Goal: Transaction & Acquisition: Purchase product/service

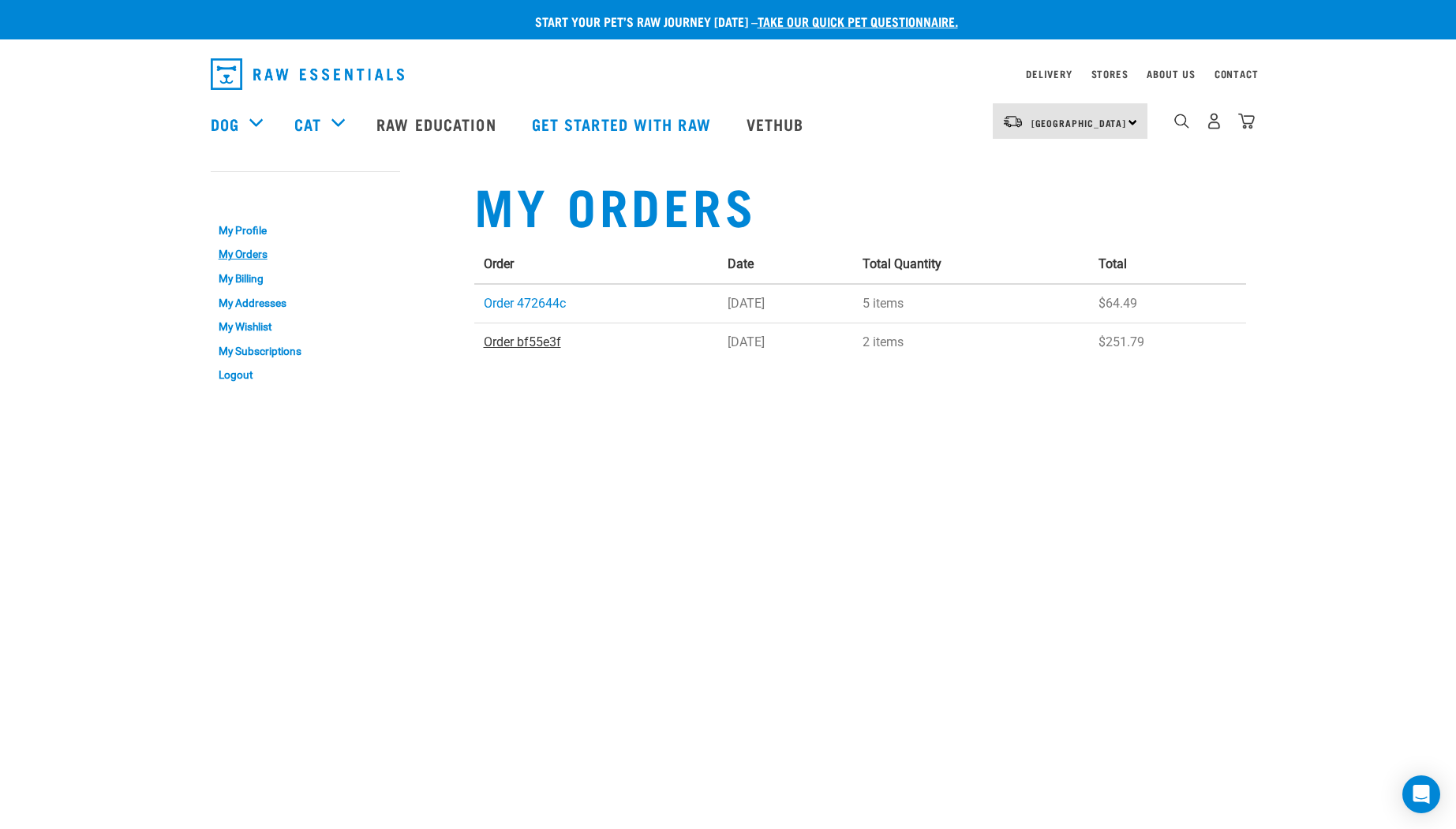
click at [515, 338] on link "Order bf55e3f" at bounding box center [523, 342] width 77 height 15
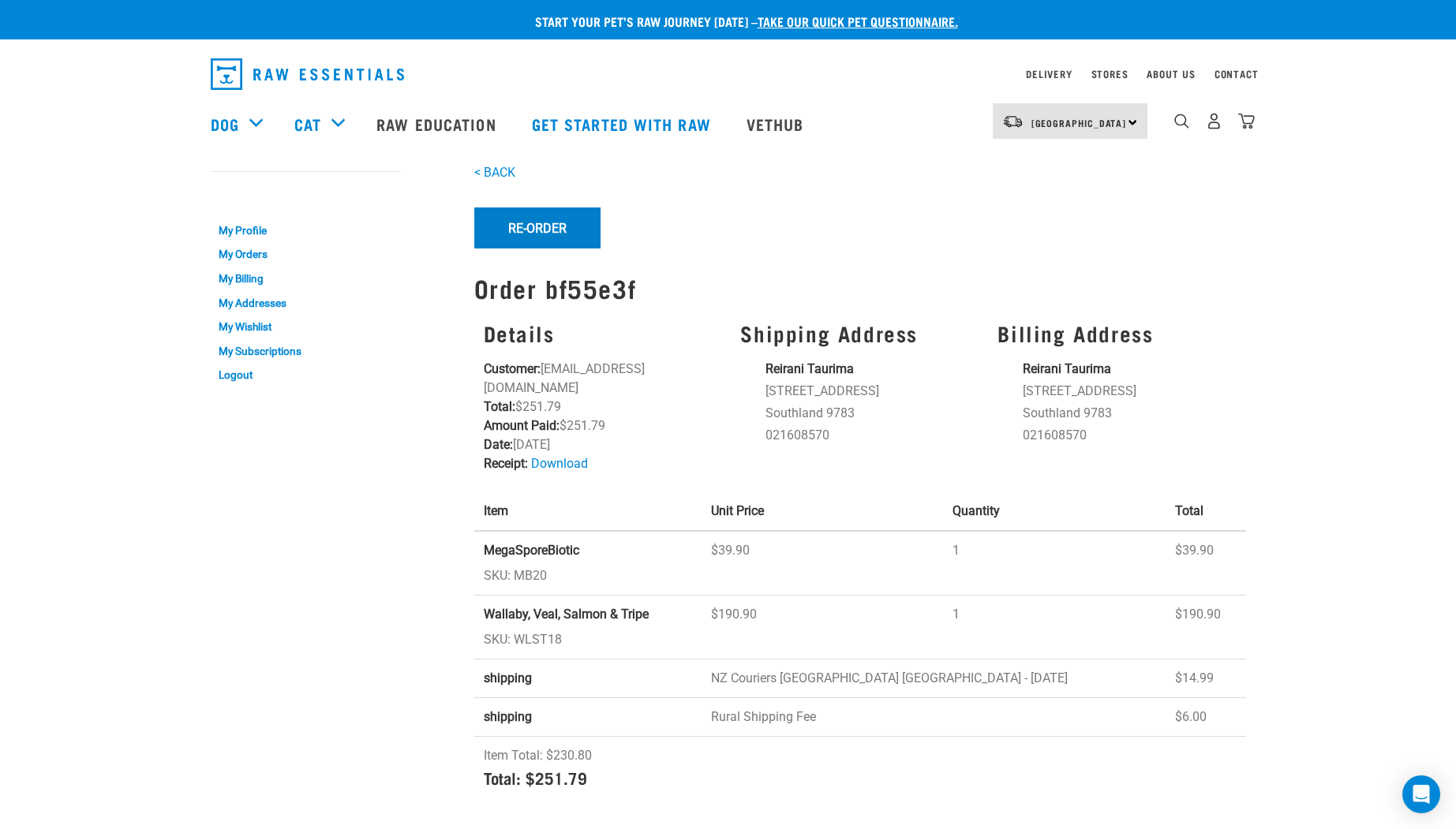
click at [536, 219] on button "Re-Order" at bounding box center [538, 228] width 126 height 41
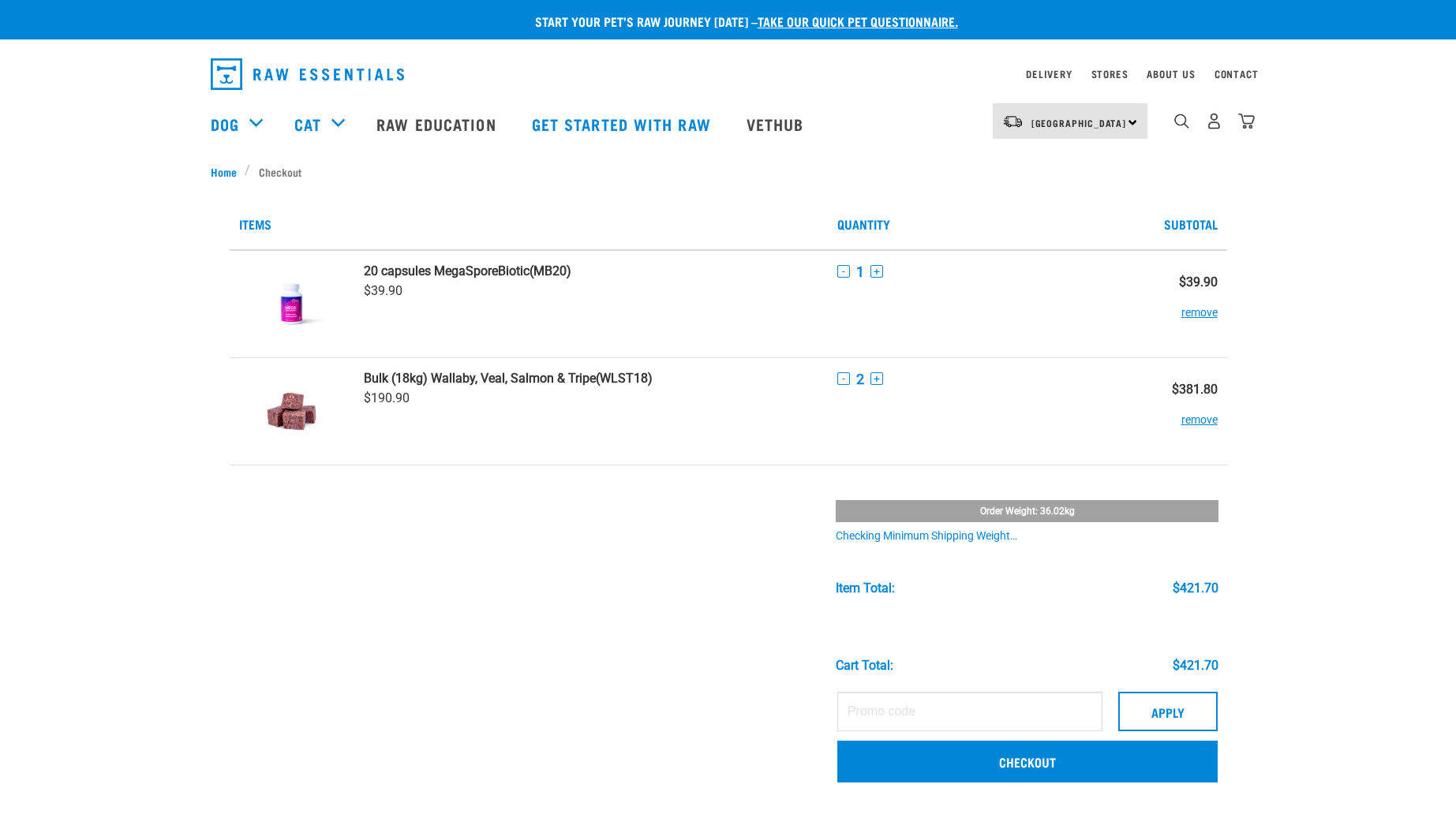
click at [1182, 314] on button "remove" at bounding box center [1199, 305] width 37 height 31
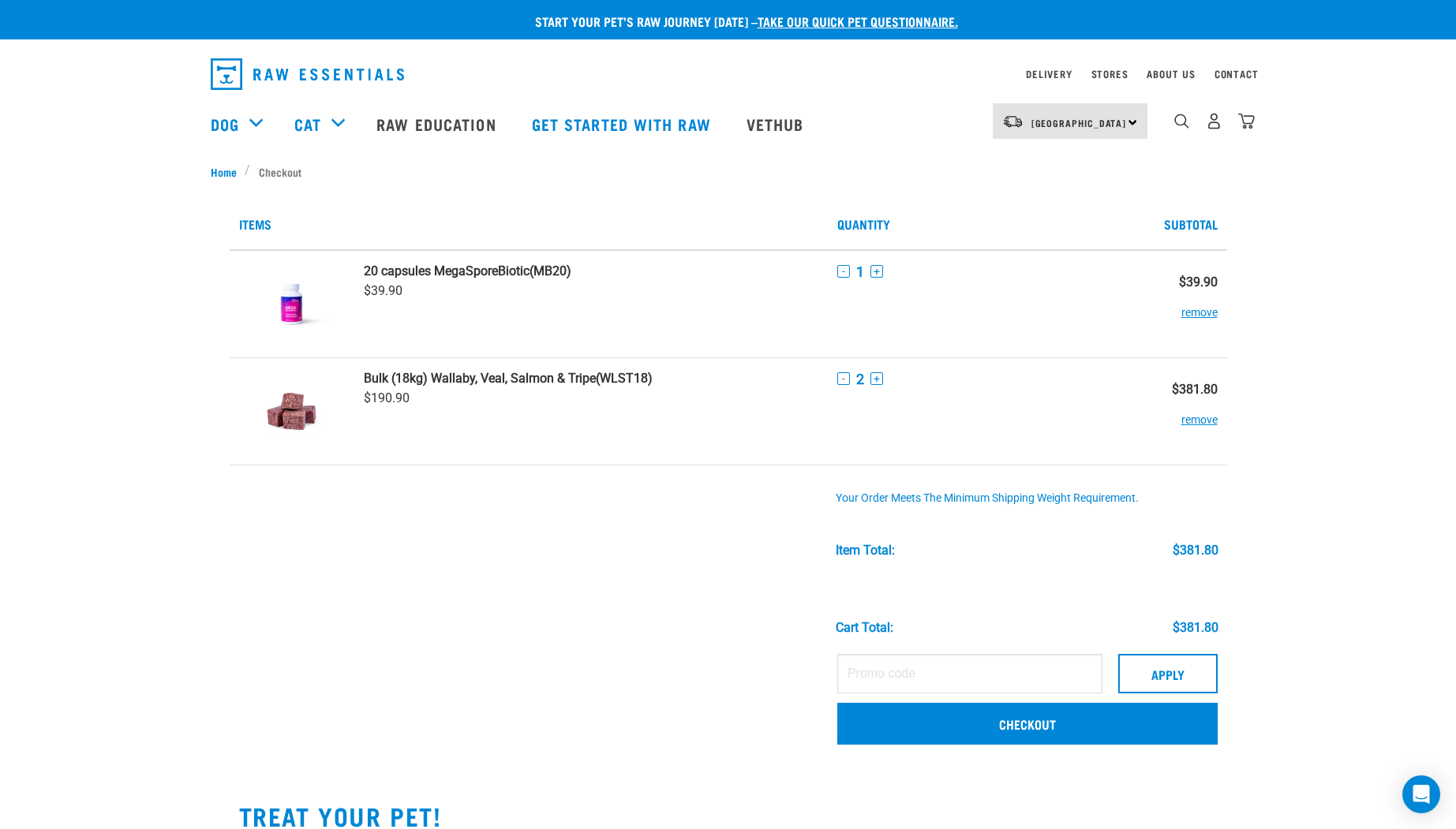
click at [731, 377] on tbody "20 capsules MegaSporeBiotic (MB20) $39.90 - 1 + (WLST18) $190.90 - 2 +" at bounding box center [728, 504] width 997 height 508
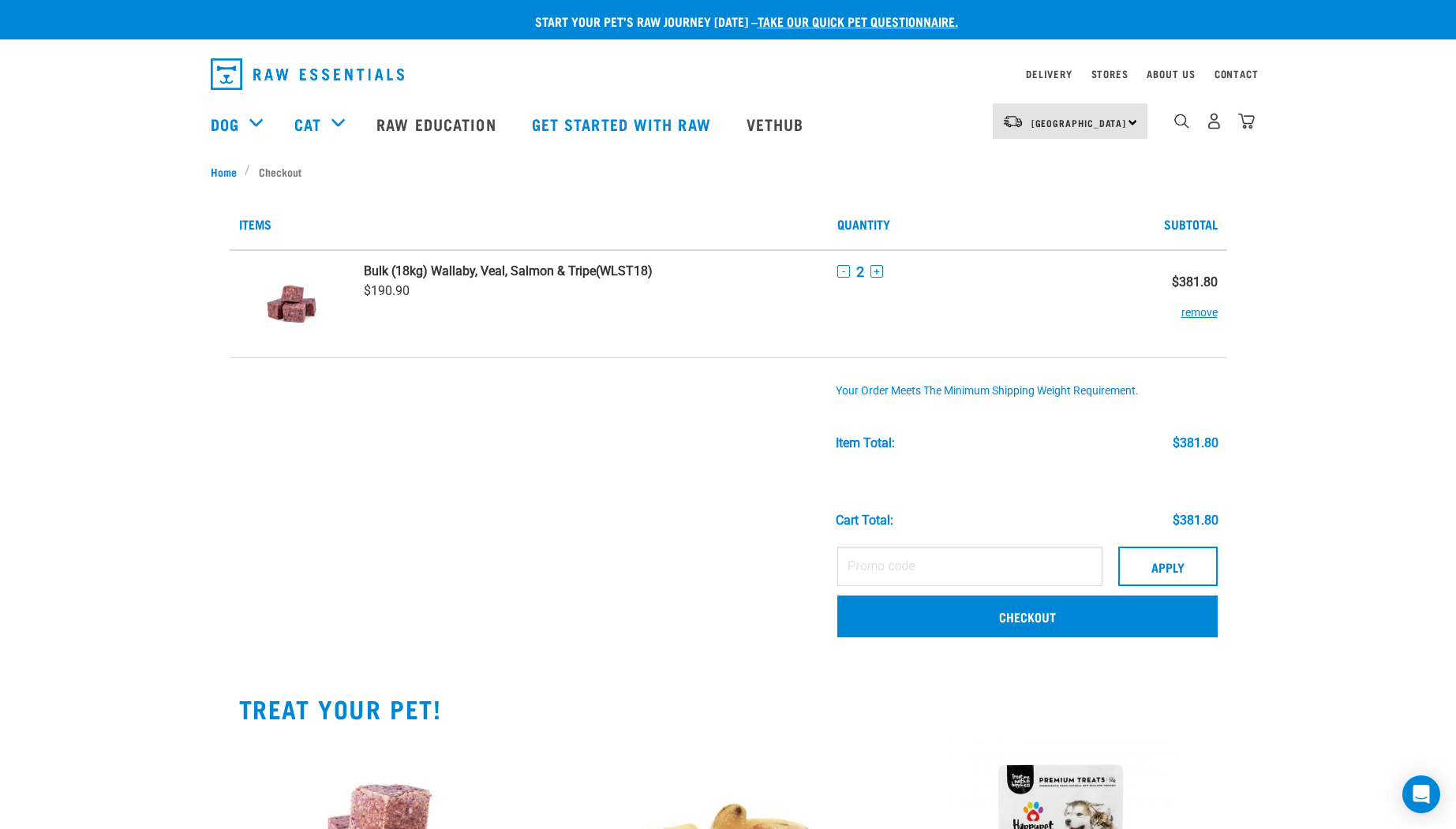
click at [838, 270] on button "-" at bounding box center [843, 271] width 12 height 12
click at [883, 619] on link "Checkout" at bounding box center [1027, 617] width 381 height 41
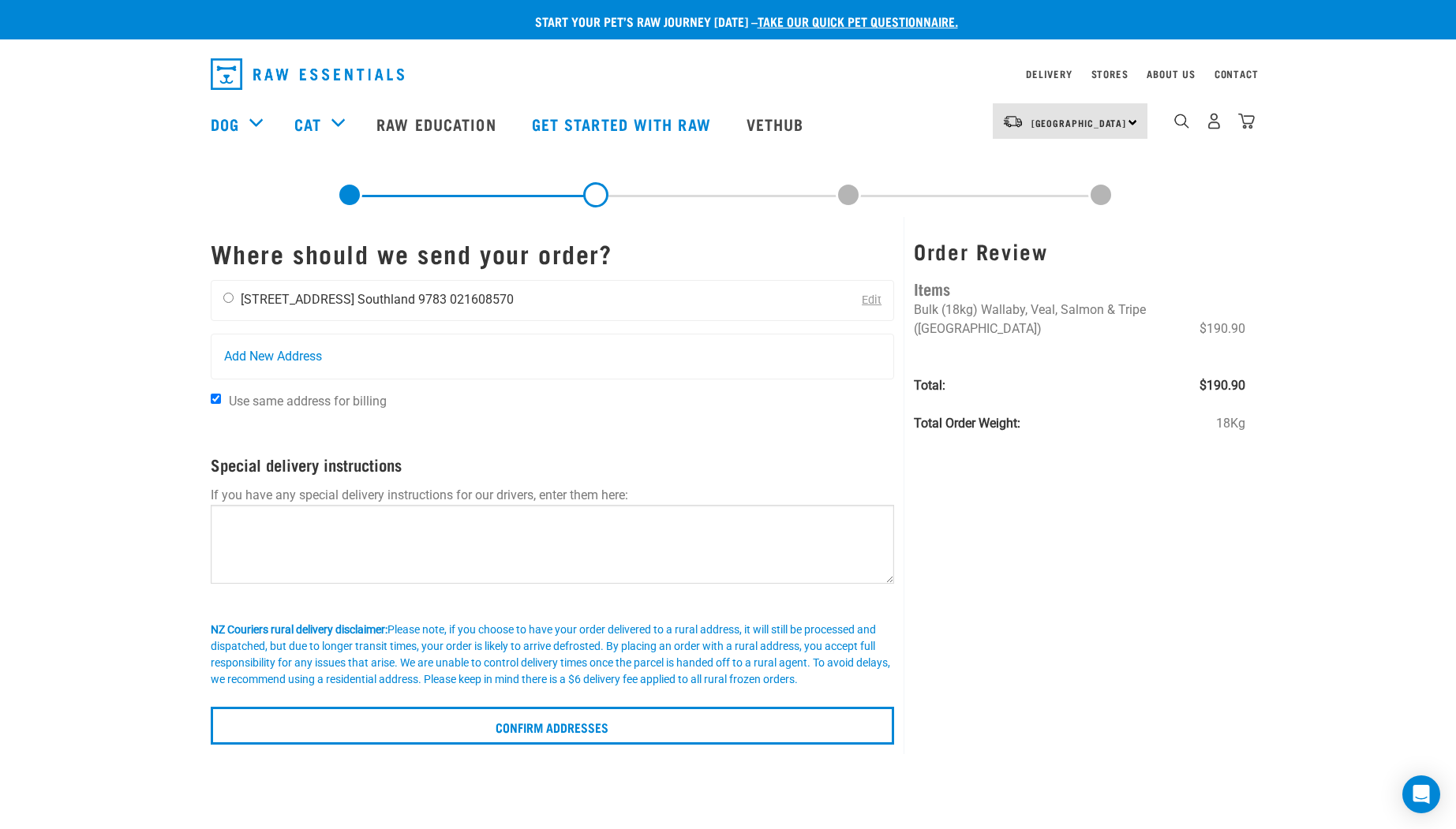
click at [228, 298] on input "radio" at bounding box center [228, 297] width 10 height 10
radio input "true"
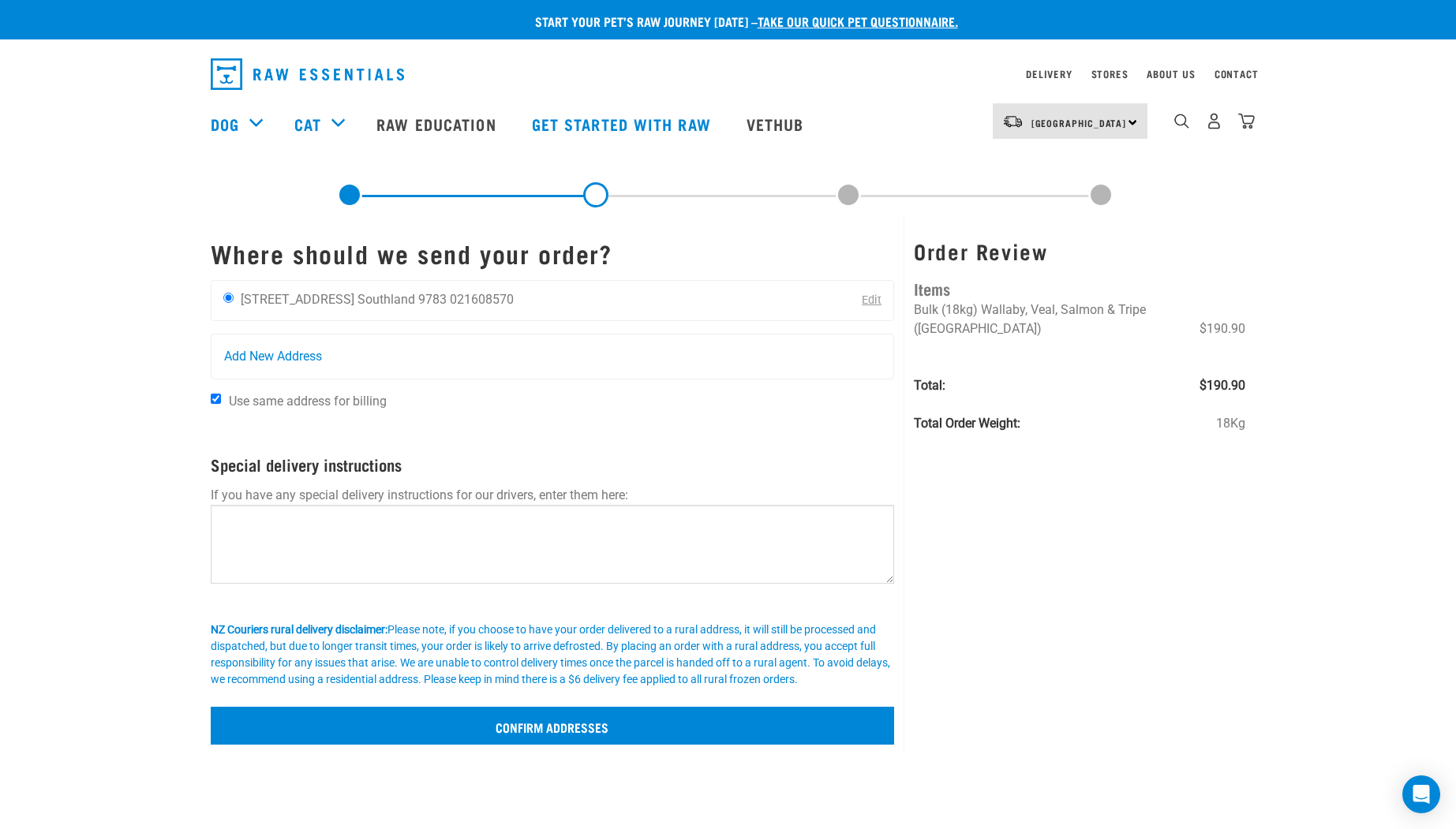
click at [548, 736] on input "Confirm addresses" at bounding box center [553, 726] width 684 height 38
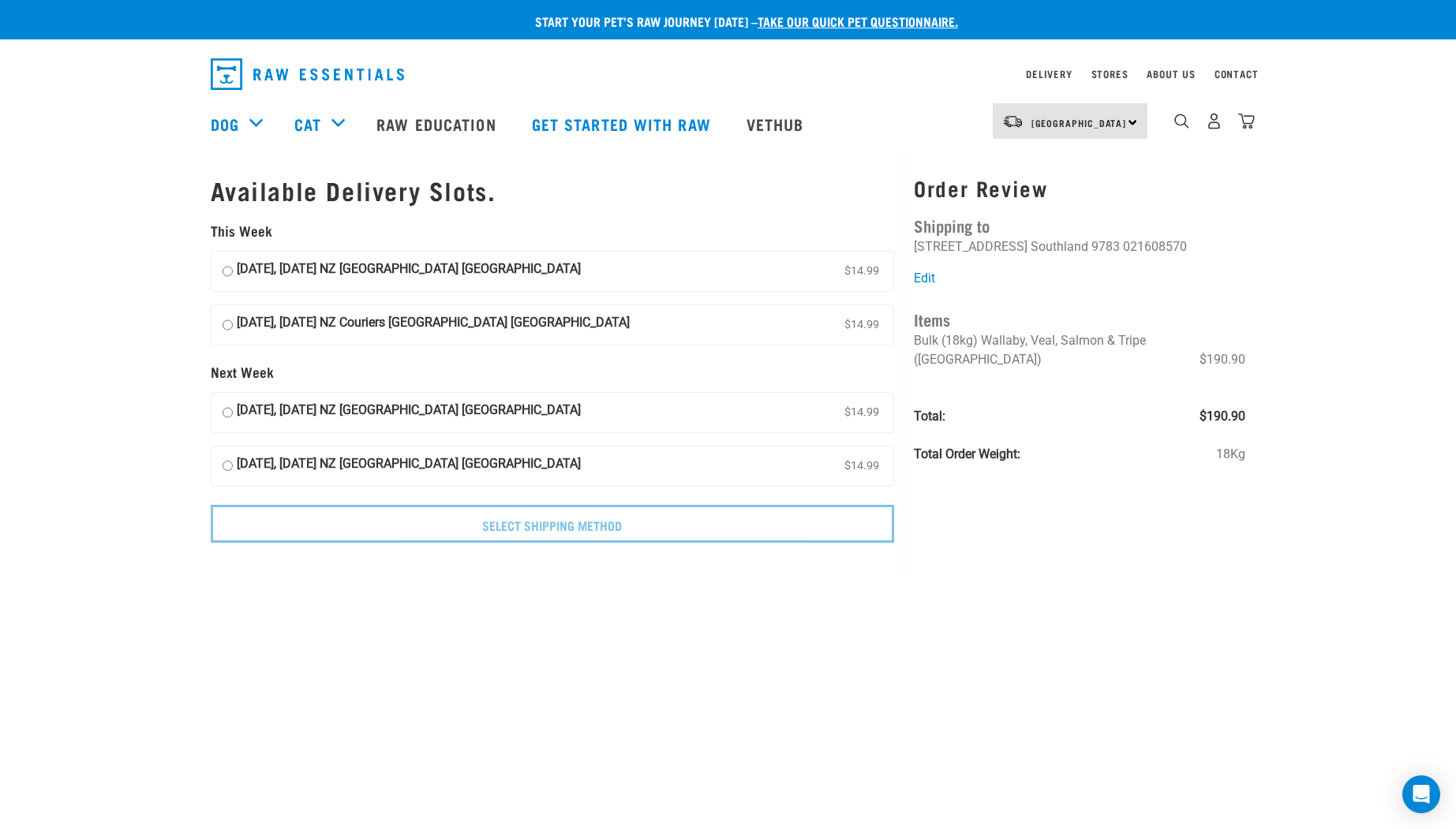
click at [224, 401] on input "14 October, Tuesday NZ Couriers South Island Long Haul $14.99" at bounding box center [227, 412] width 10 height 23
radio input "true"
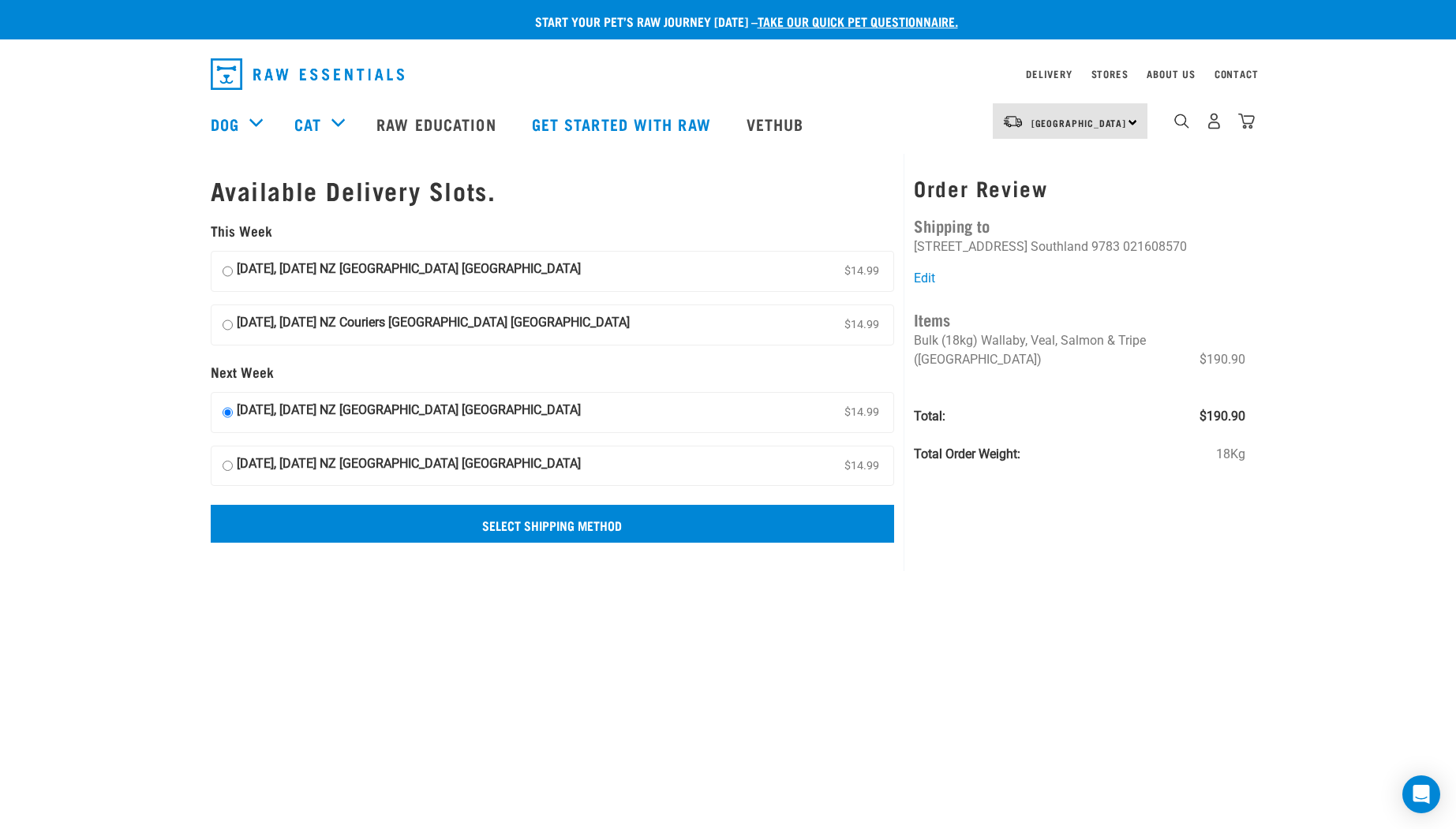
click at [521, 524] on input "Select Shipping Method" at bounding box center [553, 524] width 684 height 38
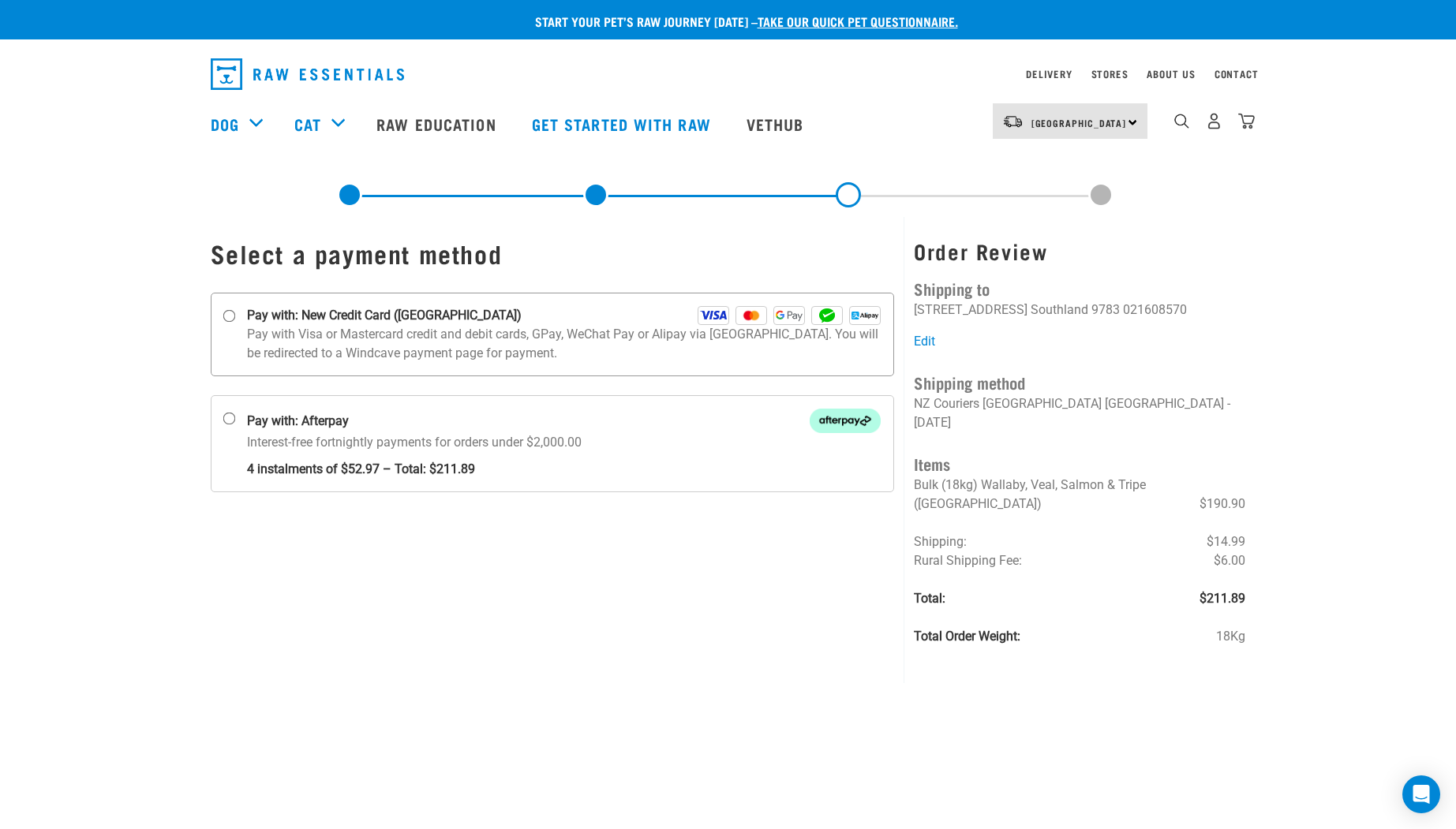
click at [228, 313] on input "Pay with: New Credit Card (Windcave)" at bounding box center [228, 316] width 12 height 12
radio input "true"
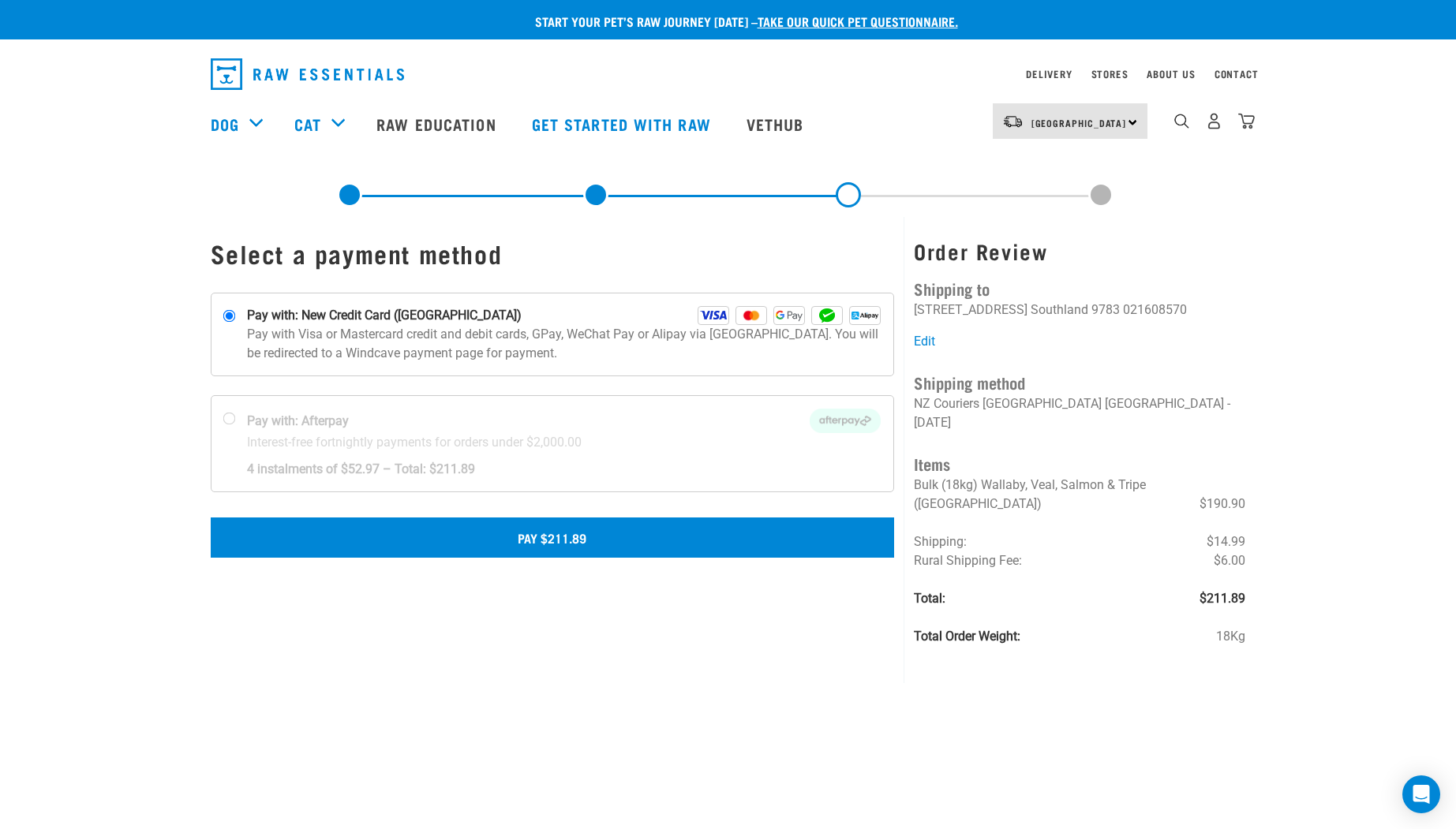
click at [570, 531] on button "Pay $211.89" at bounding box center [553, 538] width 684 height 39
